Goal: Task Accomplishment & Management: Manage account settings

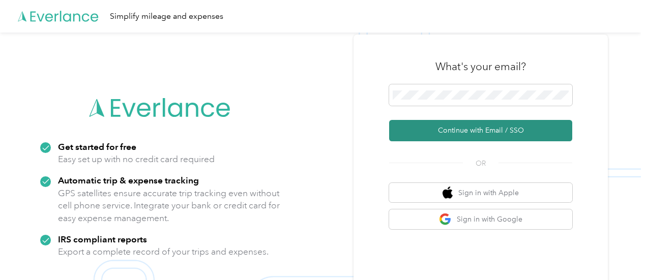
click at [509, 129] on button "Continue with Email / SSO" at bounding box center [480, 130] width 183 height 21
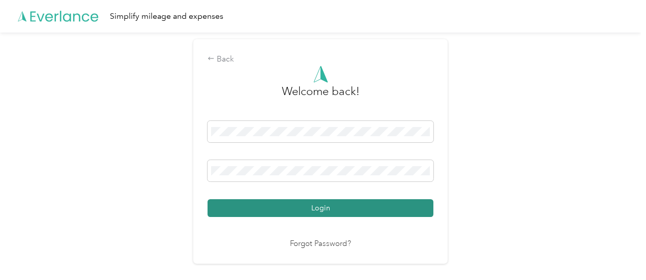
click at [329, 209] on button "Login" at bounding box center [321, 208] width 226 height 18
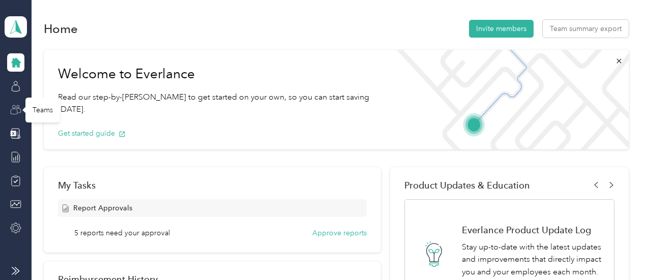
click at [18, 113] on icon at bounding box center [18, 110] width 5 height 5
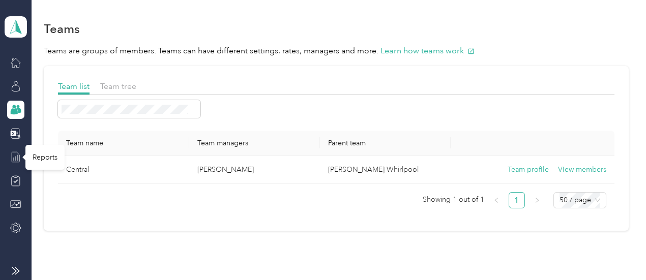
click at [14, 157] on icon at bounding box center [15, 157] width 11 height 11
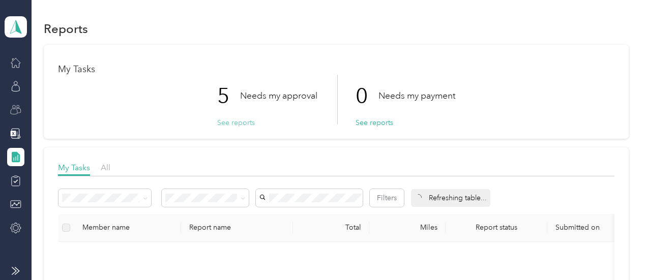
click at [237, 123] on button "See reports" at bounding box center [236, 123] width 38 height 11
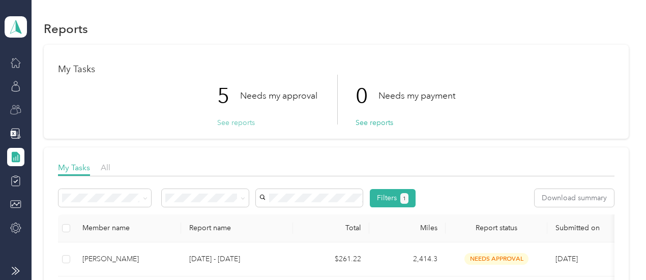
click at [239, 123] on button "See reports" at bounding box center [236, 123] width 38 height 11
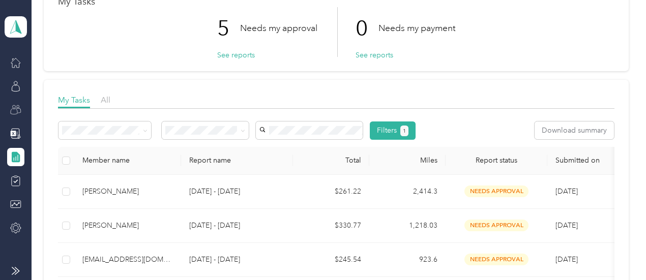
scroll to position [102, 0]
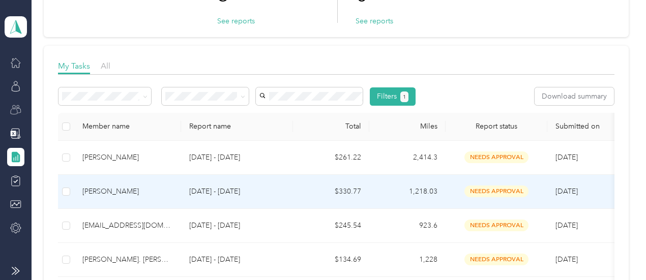
click at [224, 191] on p "[DATE] - [DATE]" at bounding box center [237, 191] width 96 height 11
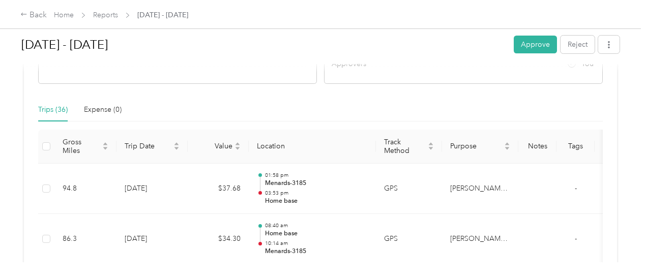
scroll to position [254, 0]
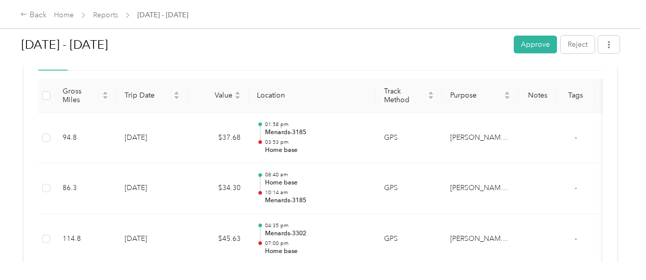
click at [71, 275] on div "Back Home Reports [DATE] - [DATE] [DATE] - [DATE] Approve Reject Needs Approval…" at bounding box center [320, 140] width 641 height 280
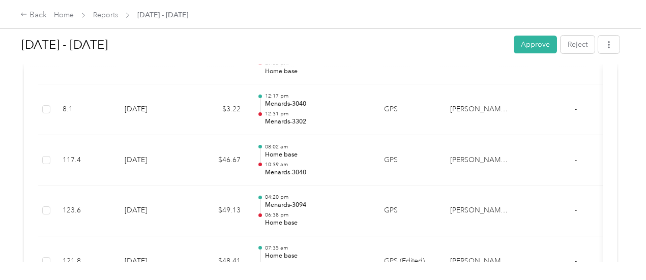
scroll to position [458, 0]
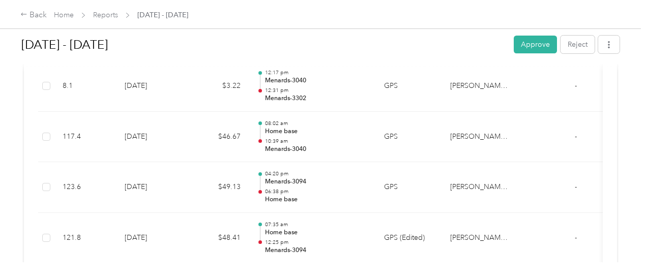
click at [336, 279] on div "Back Home Reports [DATE] - [DATE] [DATE] - [DATE] Approve Reject Needs Approval…" at bounding box center [320, 140] width 641 height 280
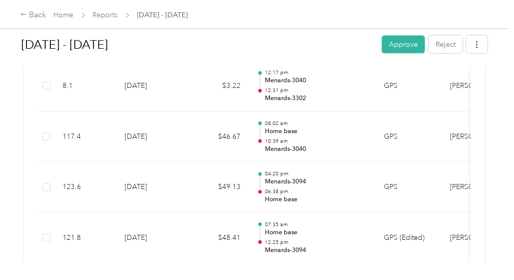
drag, startPoint x: 448, startPoint y: 263, endPoint x: 424, endPoint y: 263, distance: 23.4
click at [424, 263] on div "Back Home Reports [DATE] - [DATE] [DATE] - [DATE] Approve Reject Needs Approval…" at bounding box center [254, 140] width 509 height 280
click at [436, 277] on div "Back Home Reports [DATE] - [DATE] [DATE] - [DATE] Approve Reject Needs Approval…" at bounding box center [254, 140] width 509 height 280
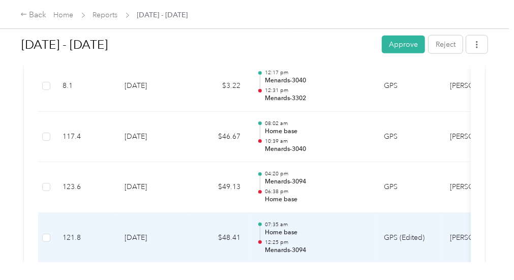
click at [419, 235] on td "GPS (Edited)" at bounding box center [409, 238] width 66 height 51
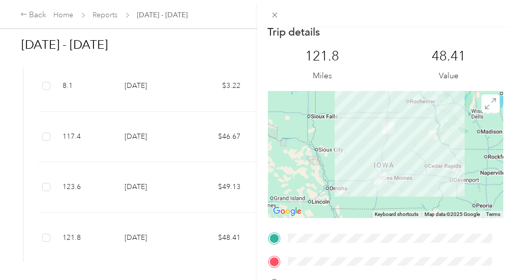
scroll to position [0, 0]
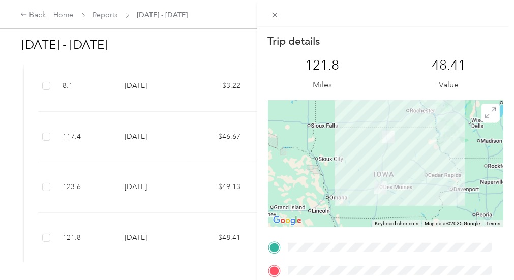
click at [363, 52] on div "121.8 Miles 48.41 Value" at bounding box center [386, 74] width 236 height 52
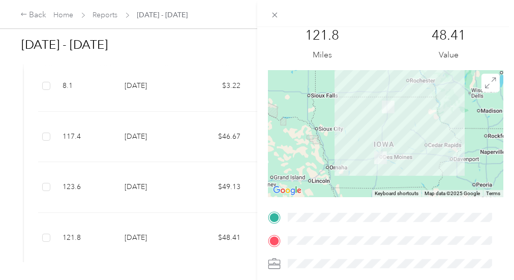
scroll to position [31, 0]
click at [264, 99] on form "Trip details This trip cannot be edited because it is either under review, appr…" at bounding box center [385, 242] width 257 height 476
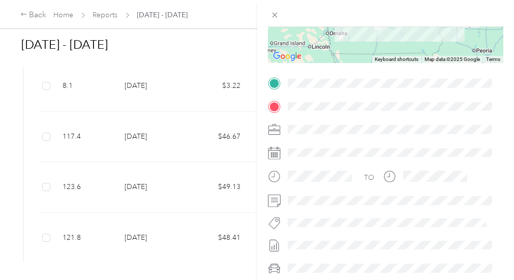
scroll to position [0, 0]
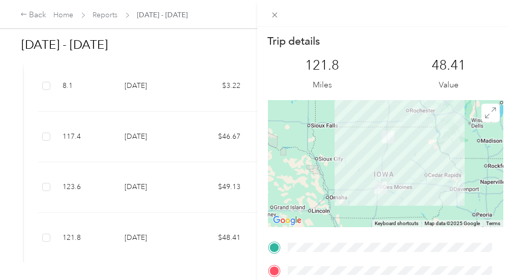
click at [90, 65] on div "Trip details This trip cannot be edited because it is either under review, appr…" at bounding box center [257, 140] width 514 height 280
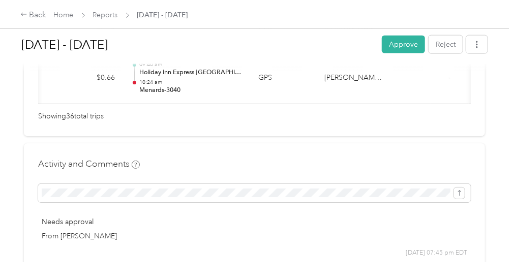
scroll to position [0, 103]
